Goal: Entertainment & Leisure: Consume media (video, audio)

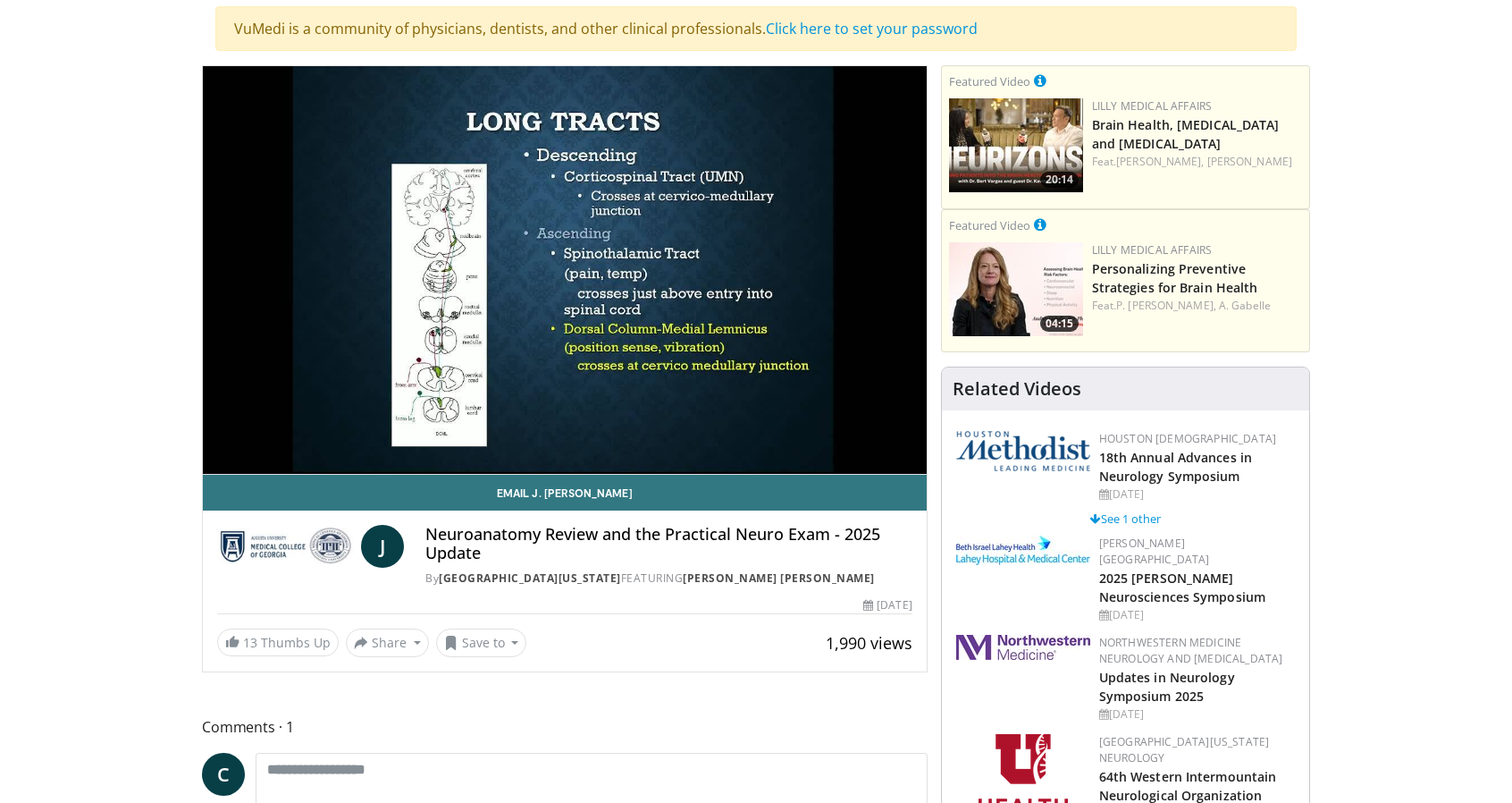
scroll to position [102, 0]
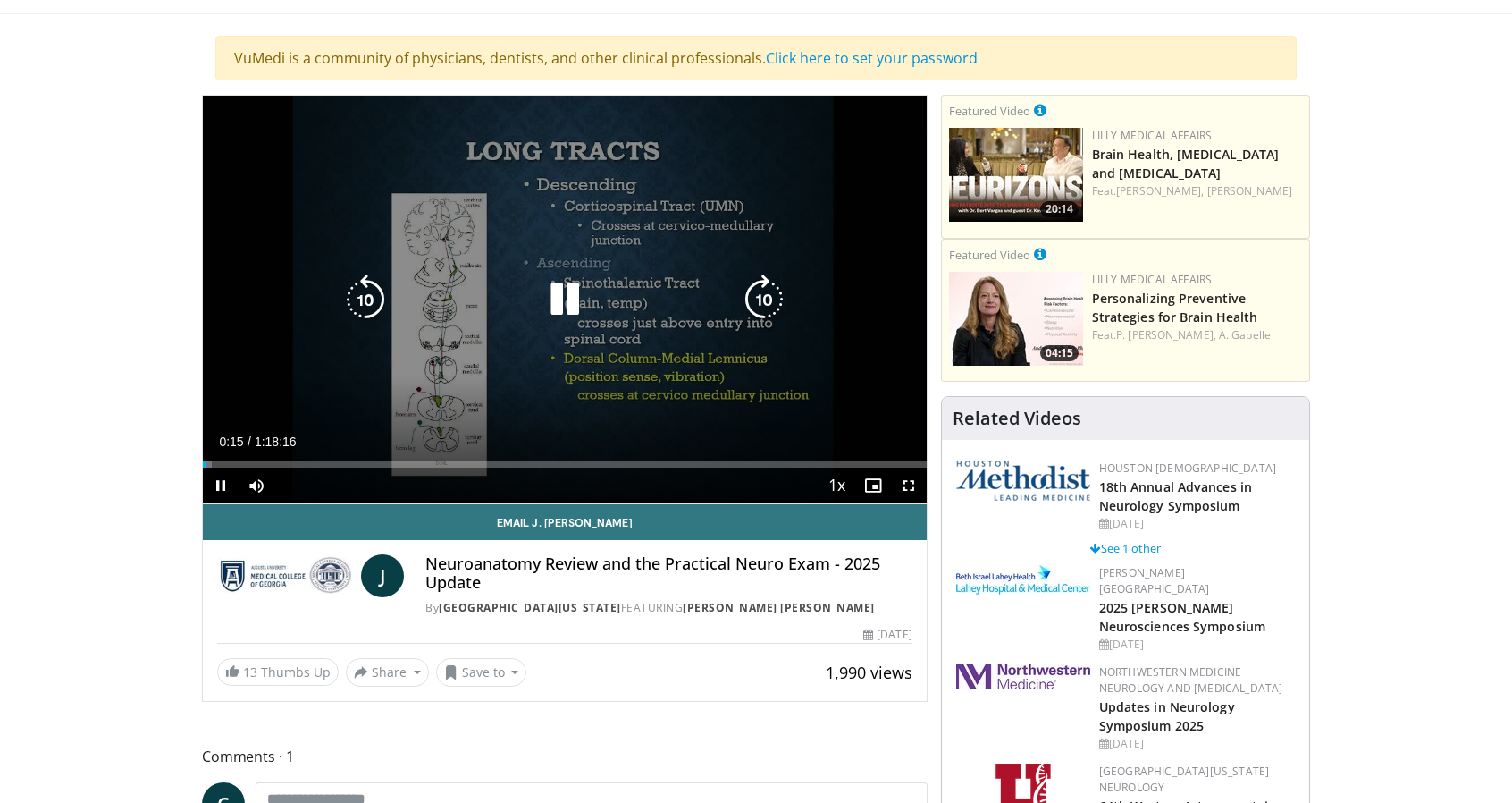
click at [448, 371] on div "10 seconds Tap to unmute" at bounding box center [565, 300] width 724 height 407
click at [553, 307] on icon "Video Player" at bounding box center [565, 300] width 50 height 50
click at [569, 295] on icon "Video Player" at bounding box center [565, 300] width 50 height 50
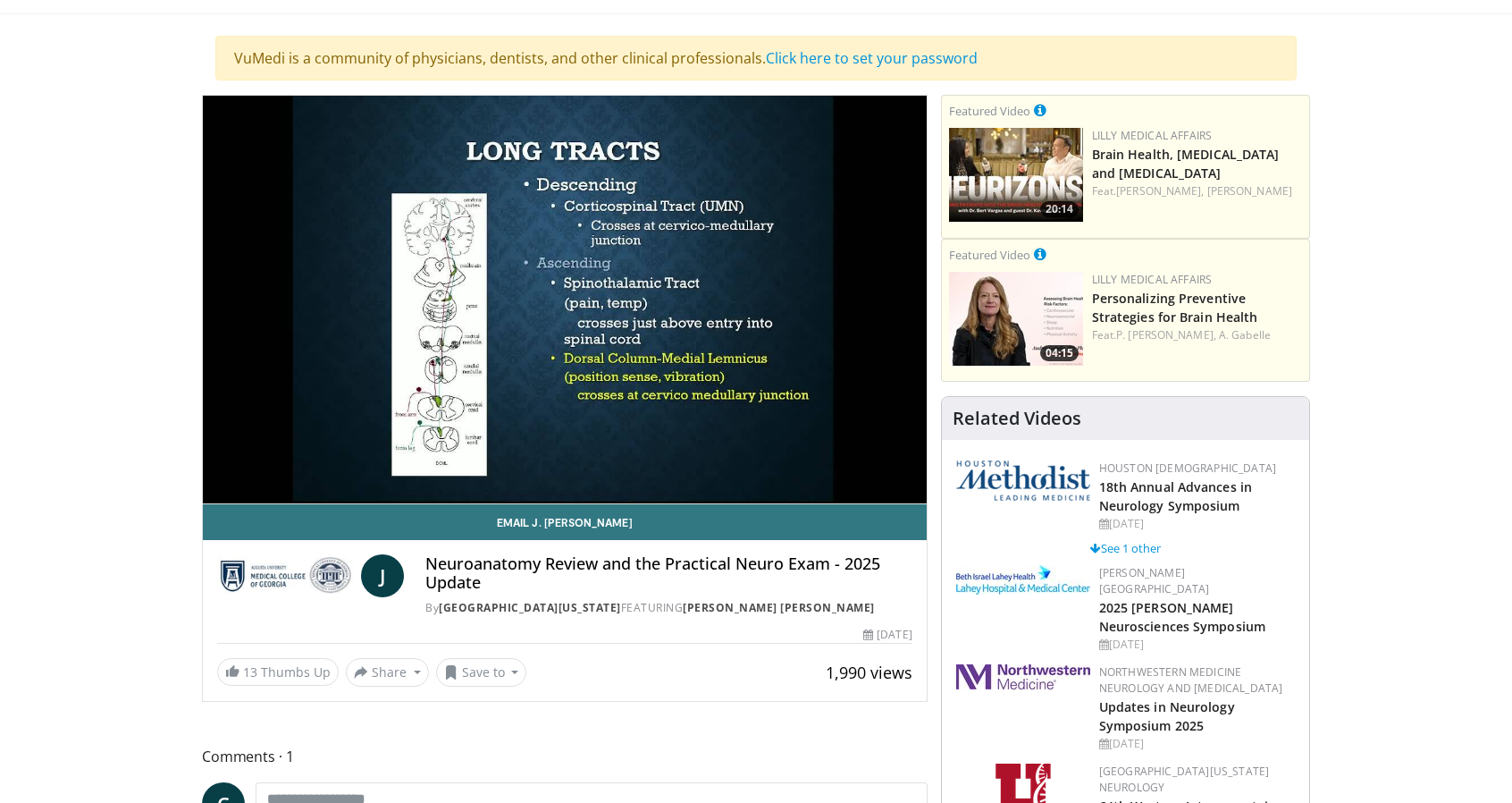
click at [745, 660] on div "13 Thumbs Up Share Neuroanatomy Review and t... × Enter one or more e-mail addr…" at bounding box center [565, 672] width 696 height 29
